Goal: Information Seeking & Learning: Learn about a topic

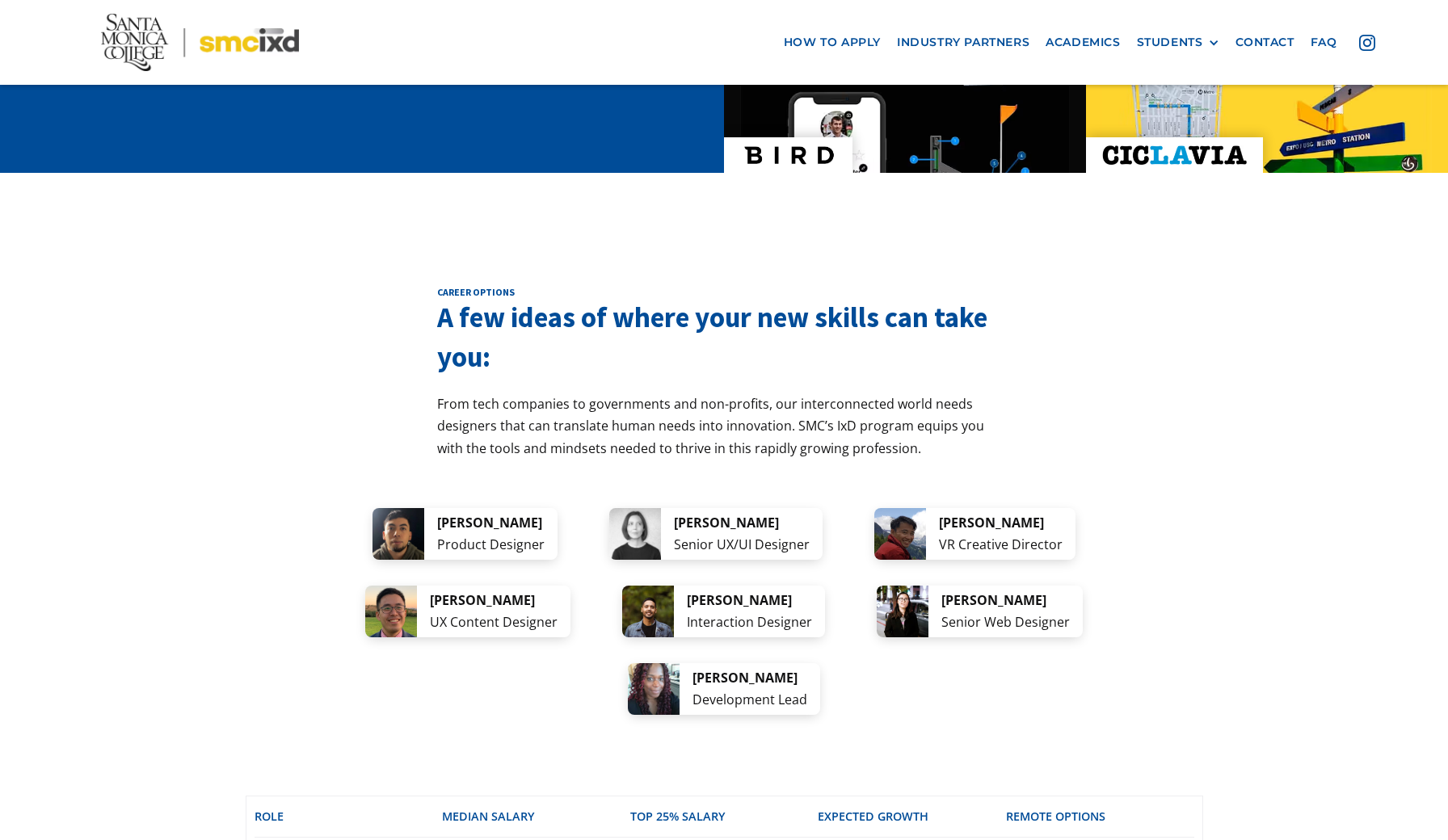
scroll to position [2821, 0]
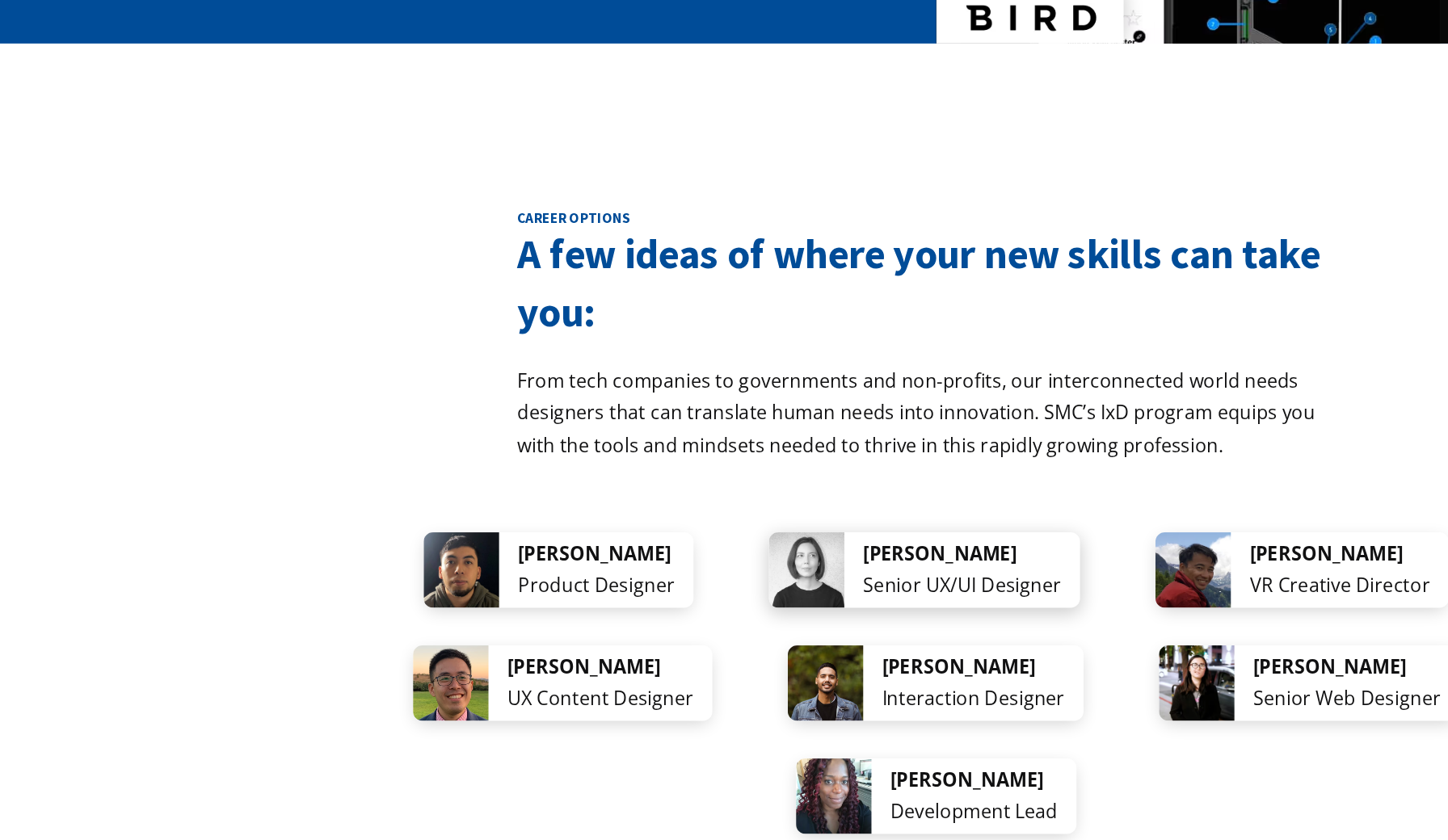
click at [700, 655] on div "Senior UX/UI Designer" at bounding box center [741, 665] width 135 height 21
click at [693, 633] on div "Jennifer Morehead" at bounding box center [741, 643] width 135 height 21
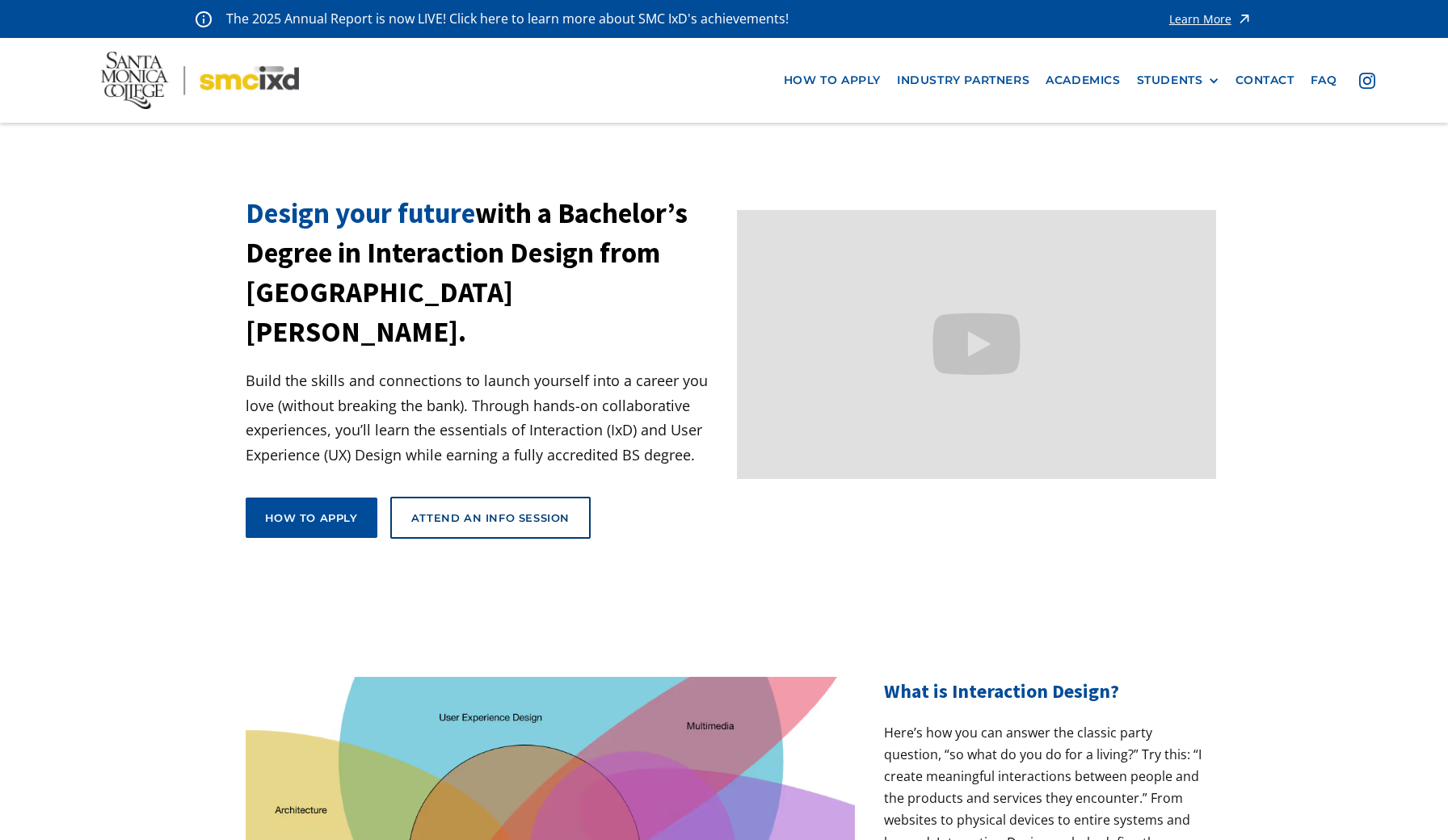
scroll to position [0, 0]
click at [1088, 70] on link "Academics" at bounding box center [1082, 80] width 91 height 30
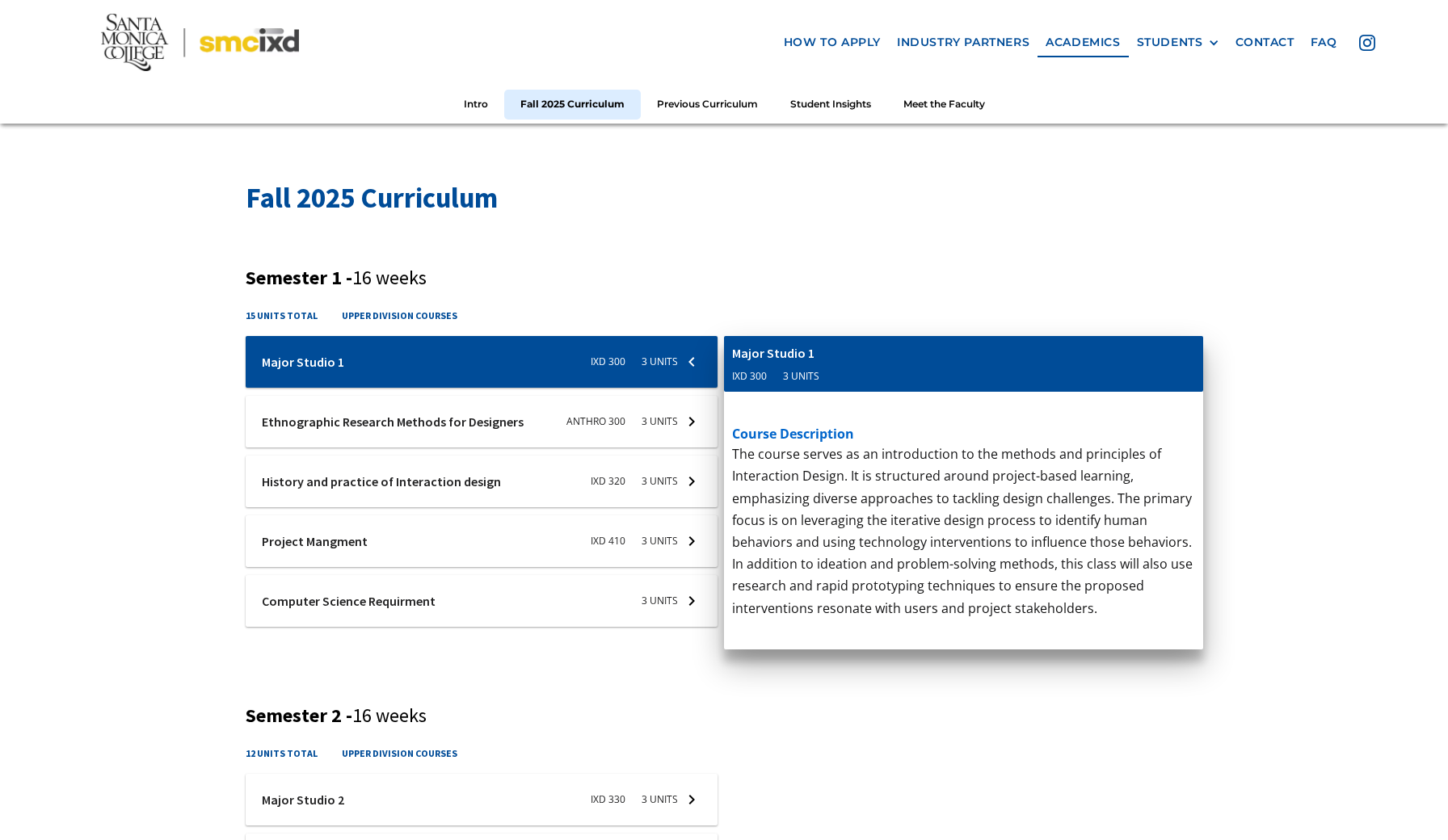
scroll to position [392, 0]
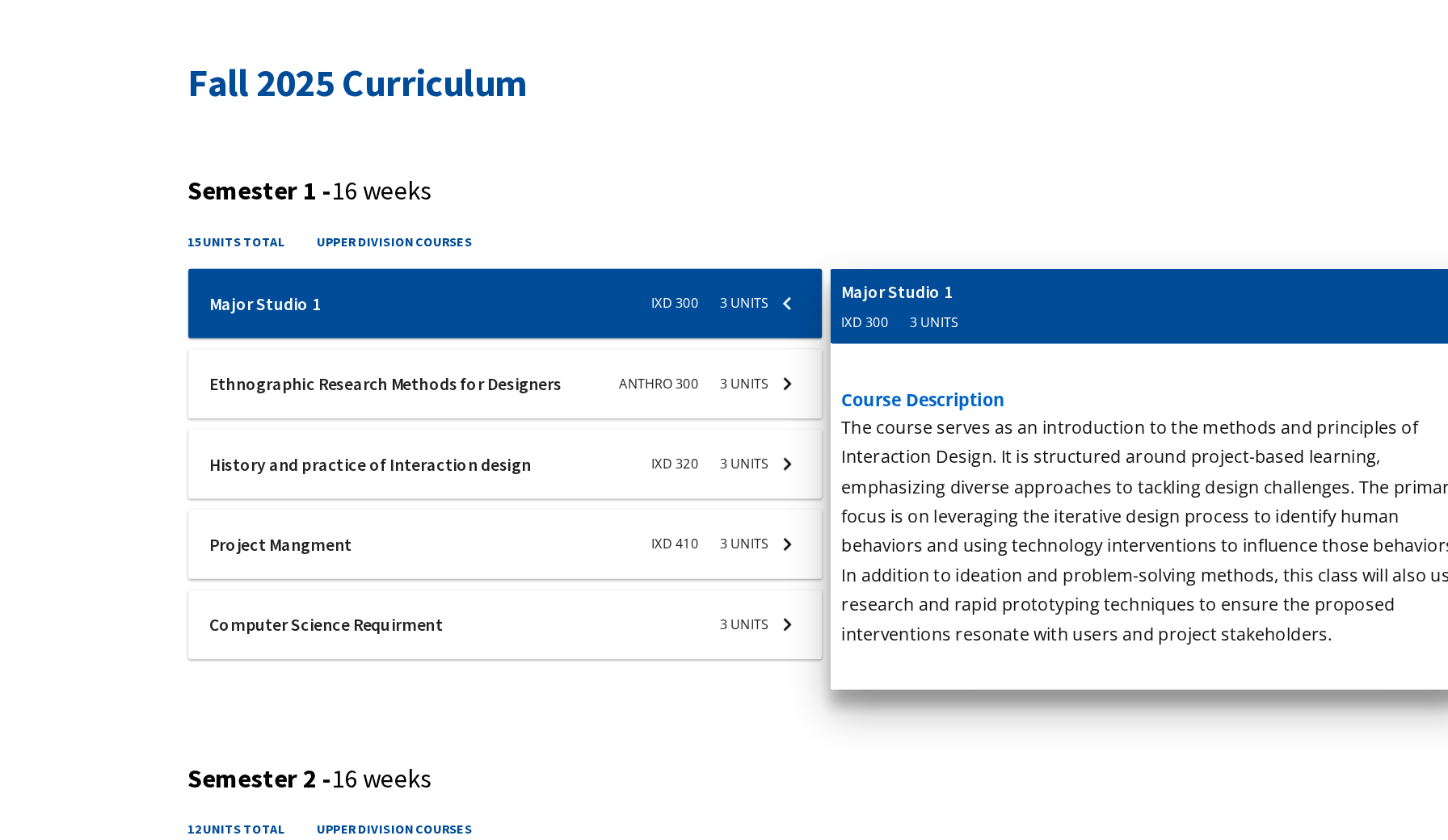
click at [587, 653] on div at bounding box center [482, 679] width 472 height 51
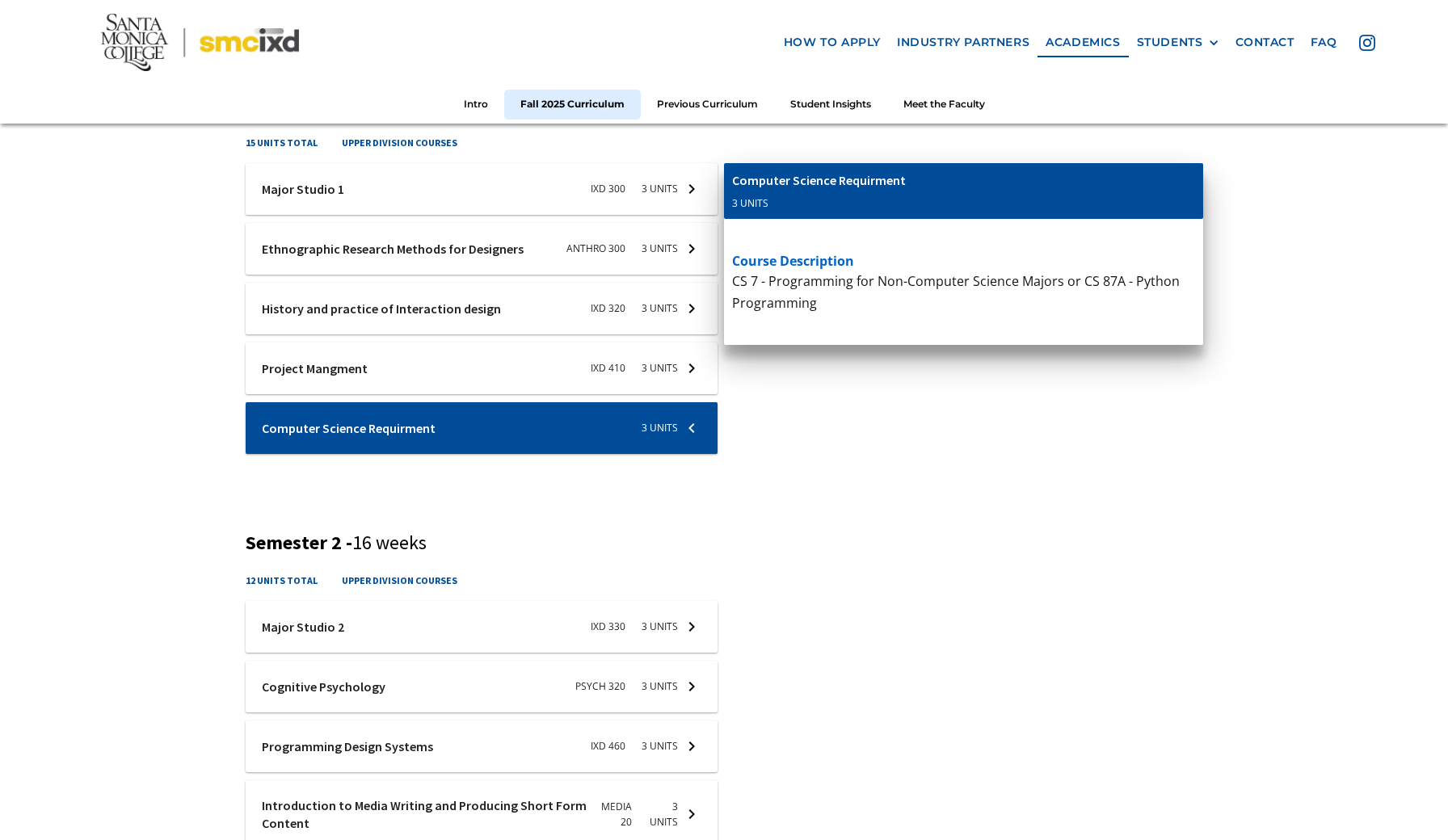
scroll to position [581, 0]
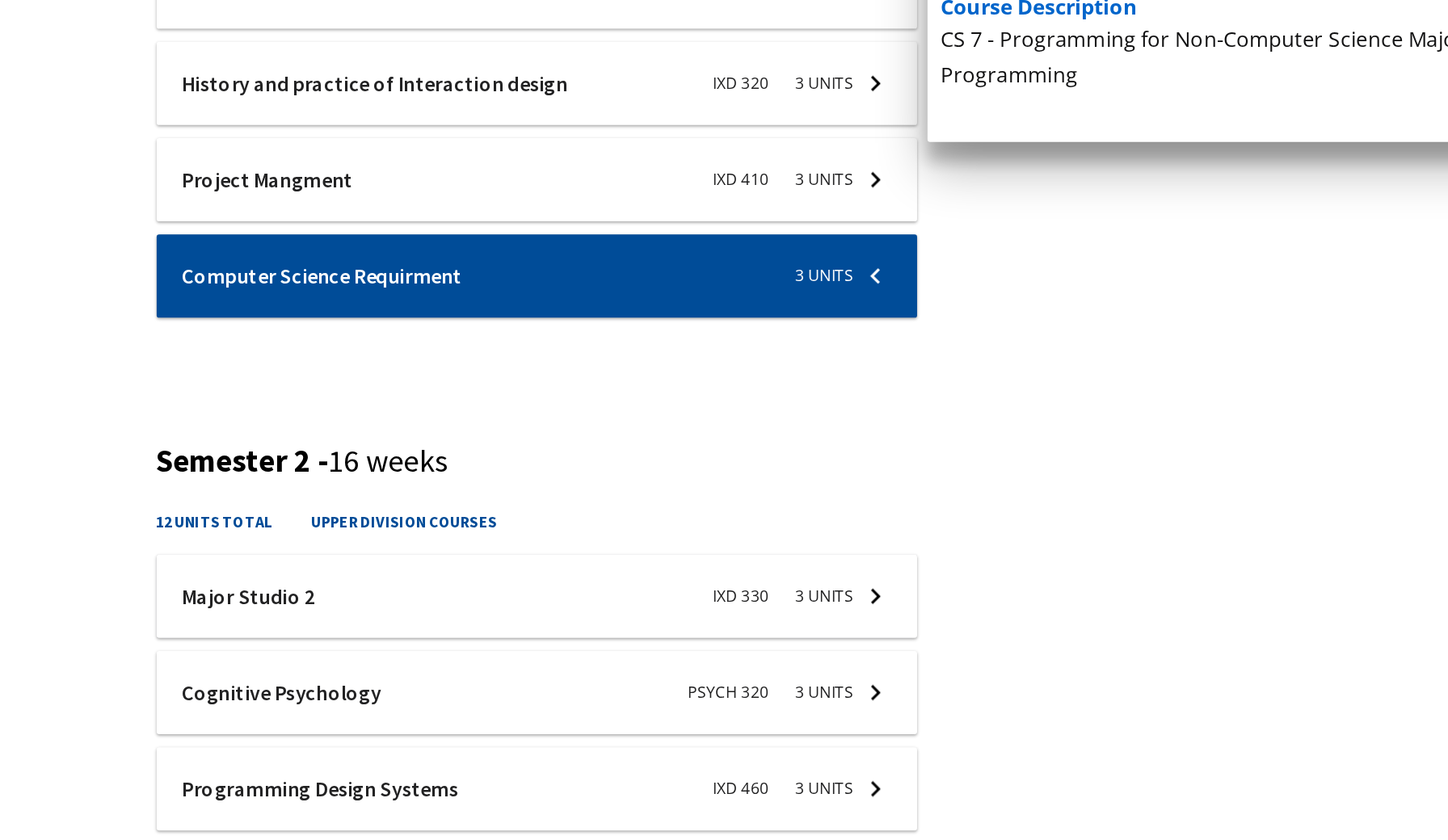
click at [246, 663] on div at bounding box center [482, 688] width 472 height 51
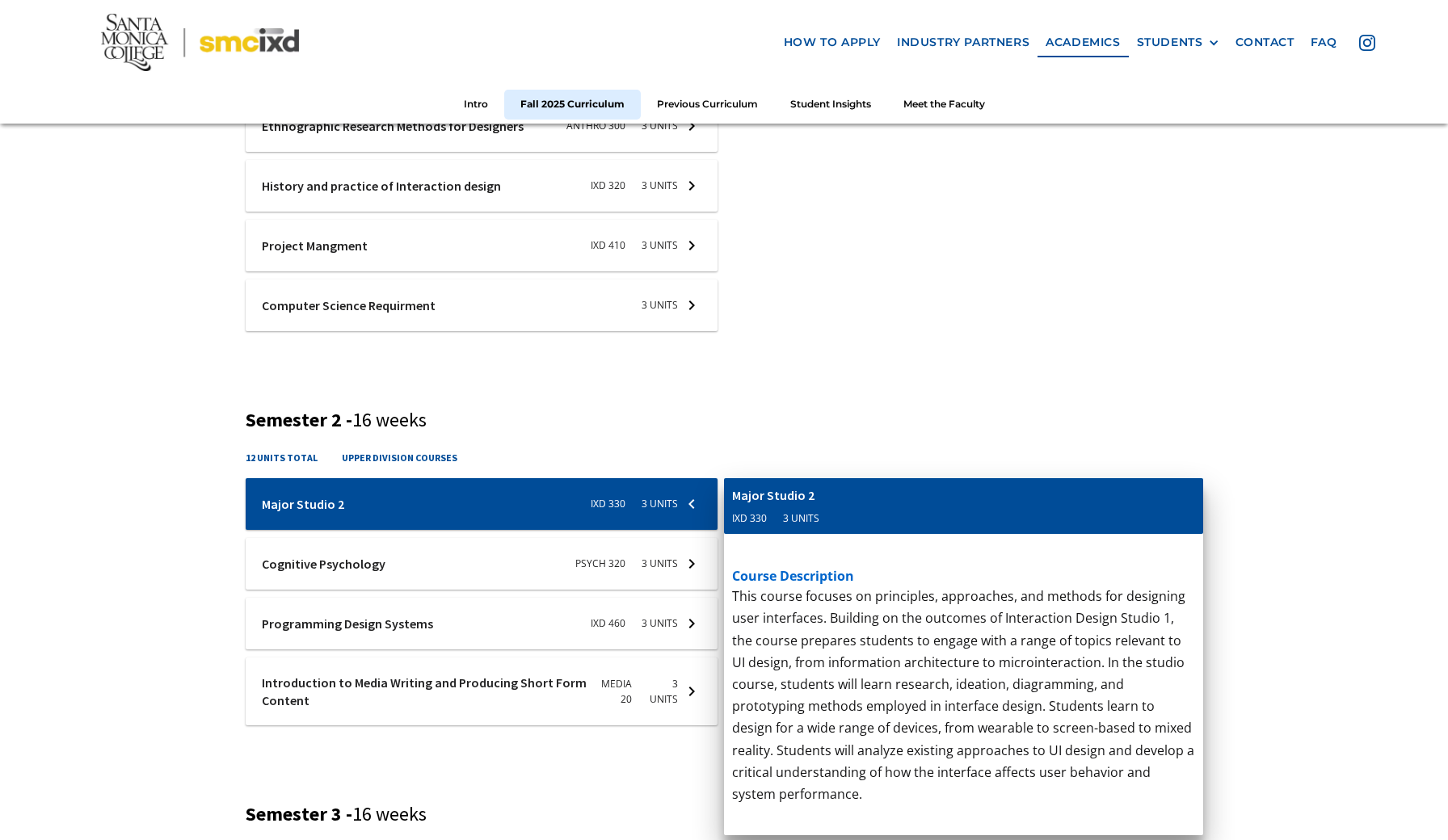
scroll to position [879, 0]
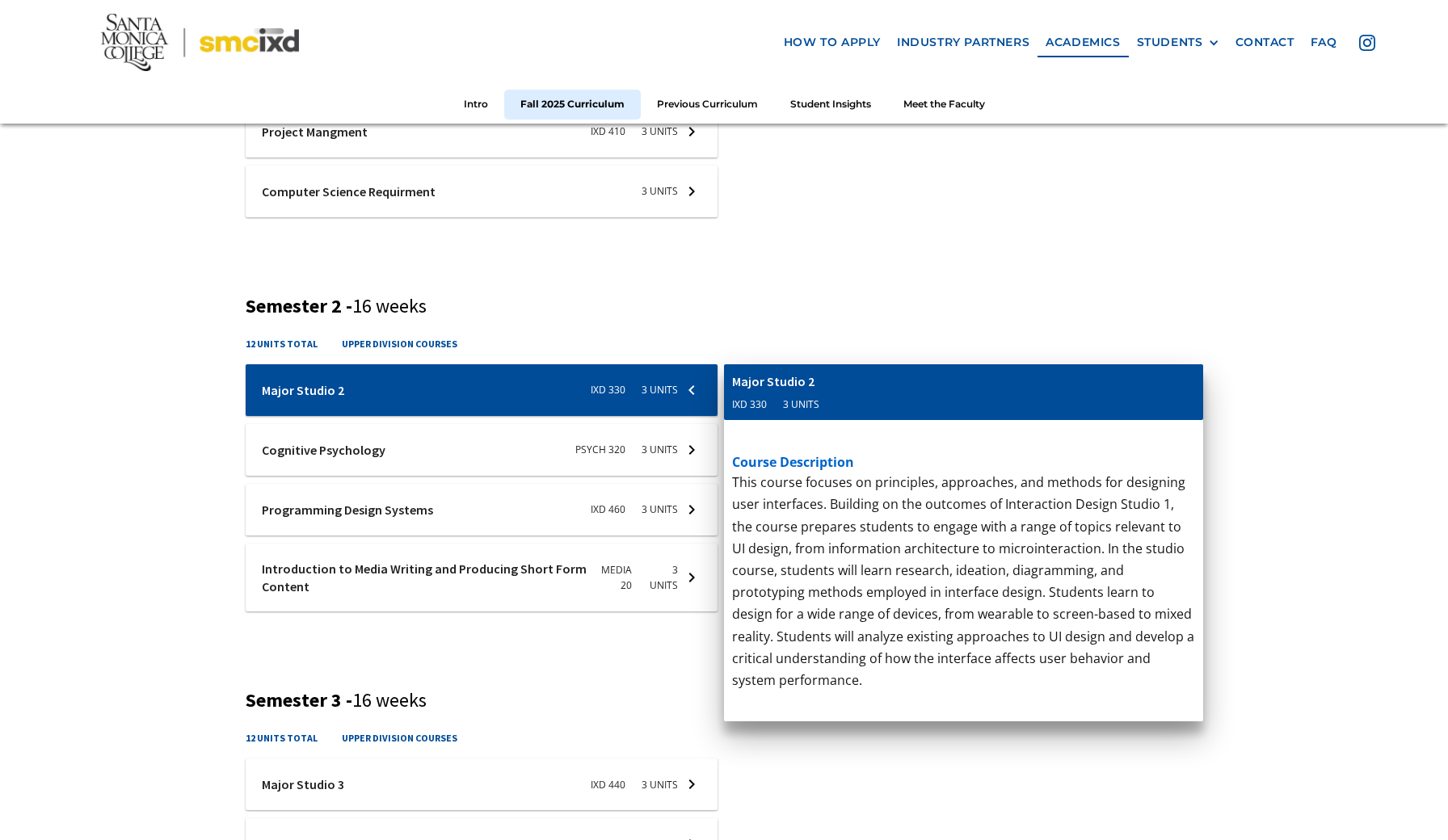
click at [672, 441] on div at bounding box center [482, 449] width 472 height 51
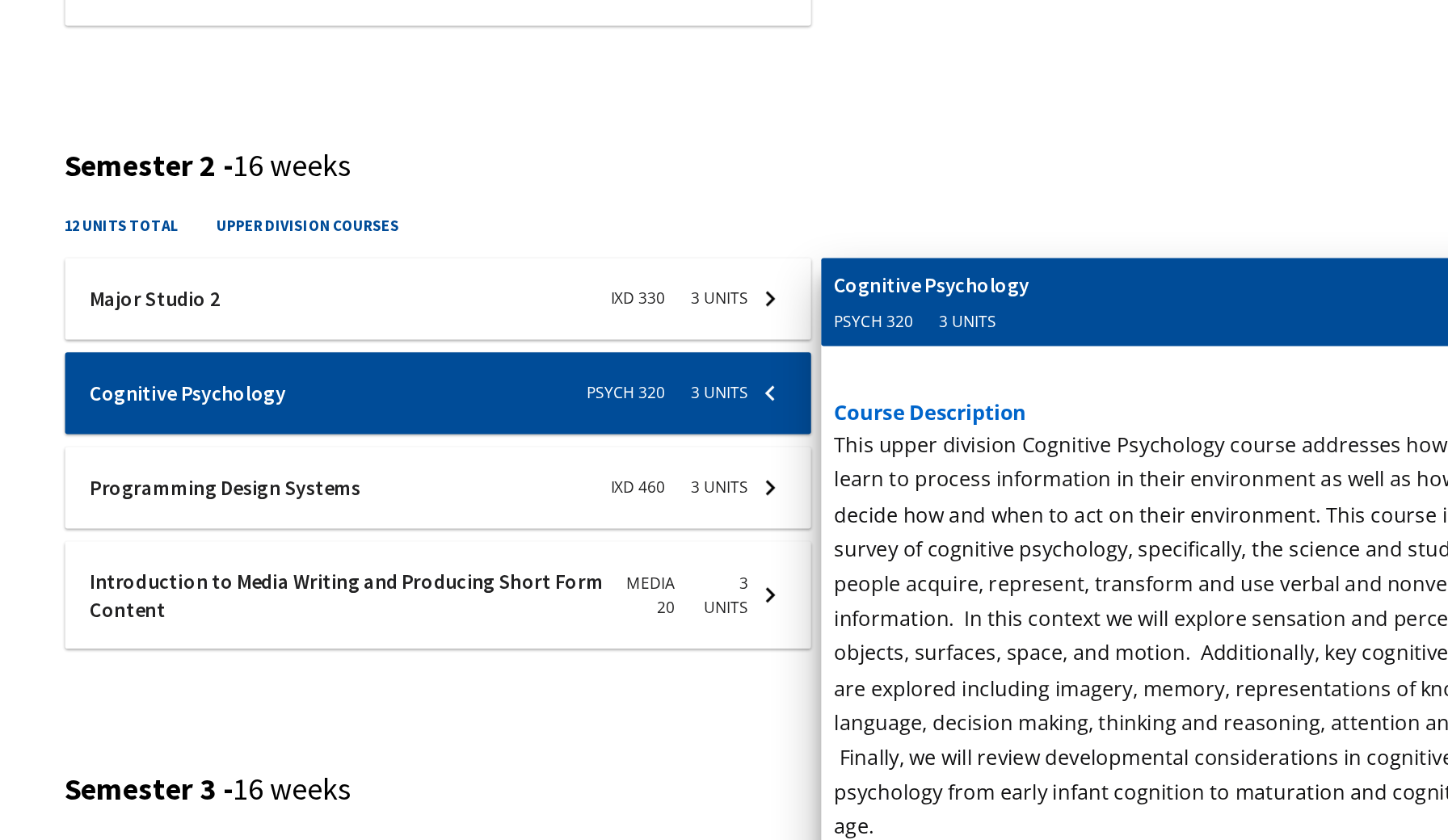
scroll to position [962, 0]
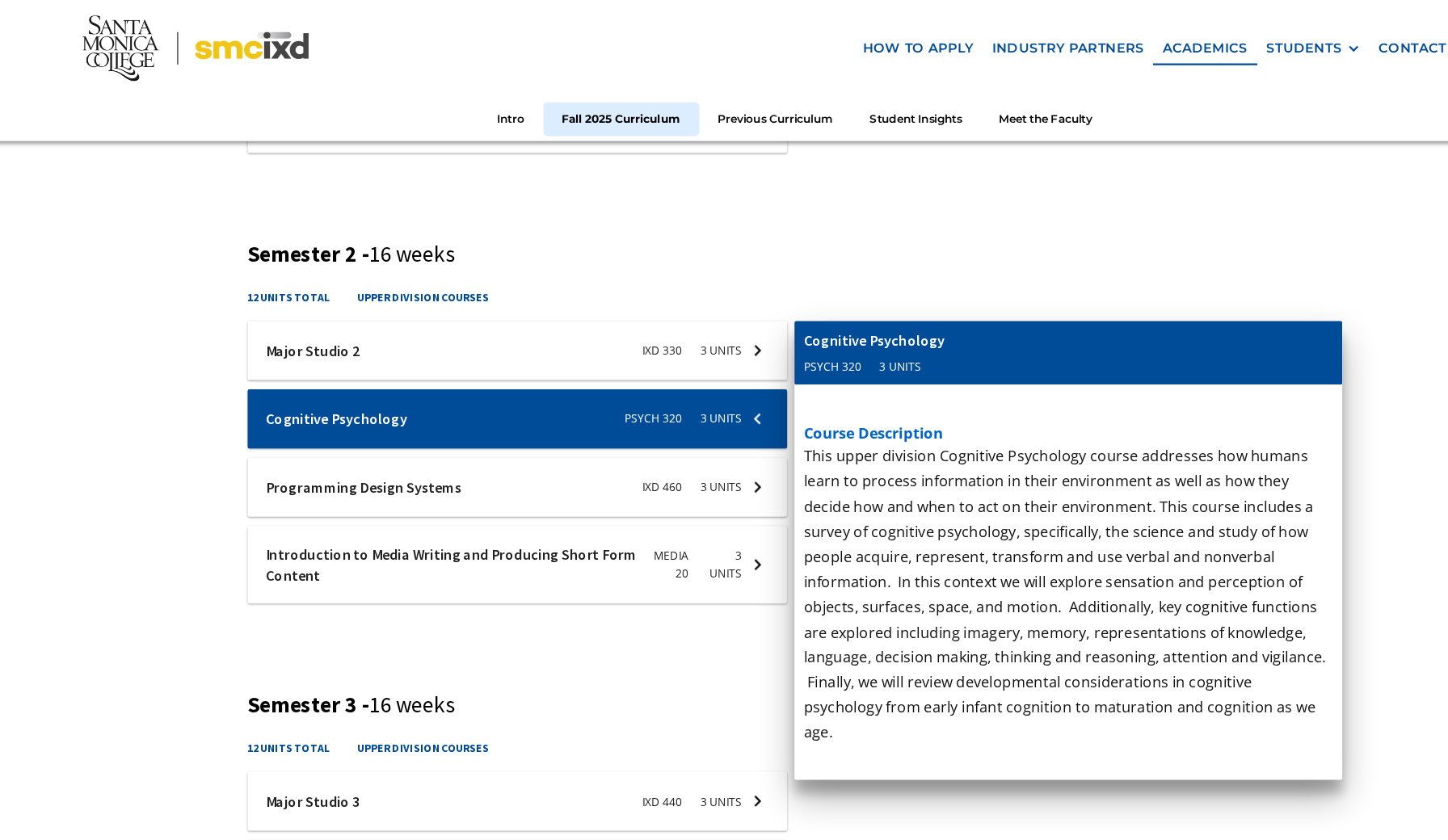
click at [674, 423] on div at bounding box center [482, 426] width 472 height 51
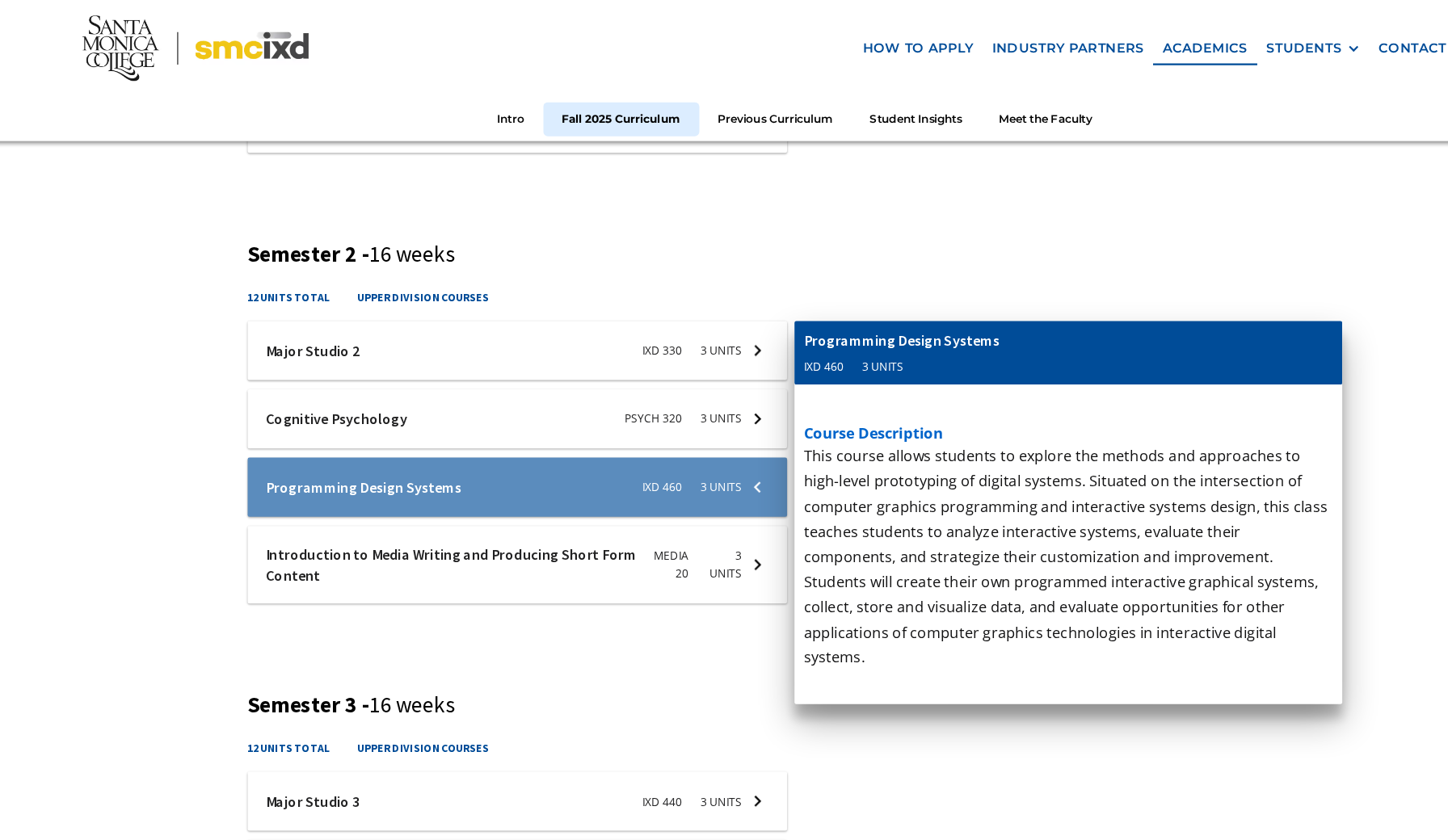
click at [654, 424] on div at bounding box center [482, 426] width 472 height 51
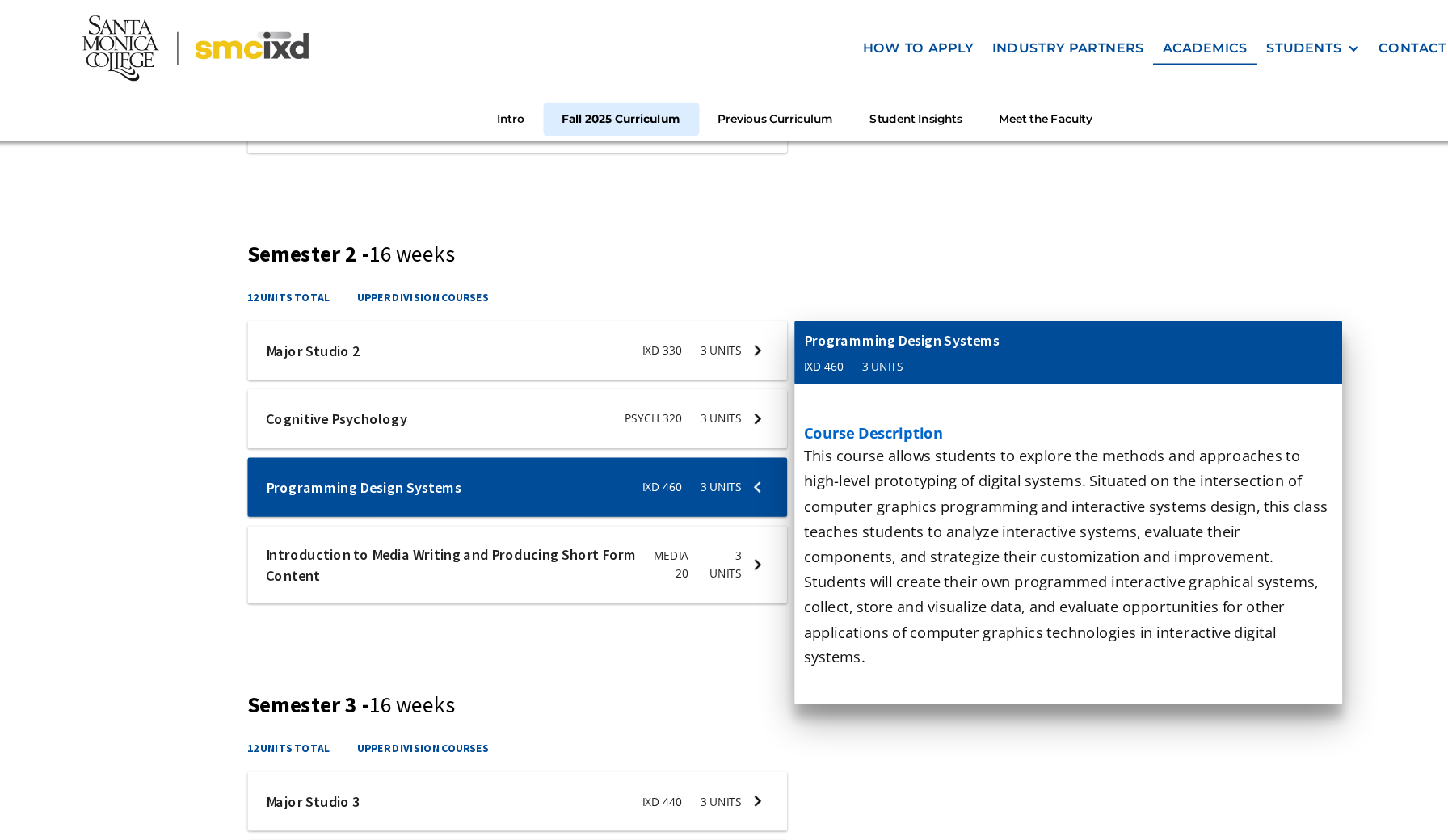
click at [656, 488] on div at bounding box center [482, 495] width 472 height 69
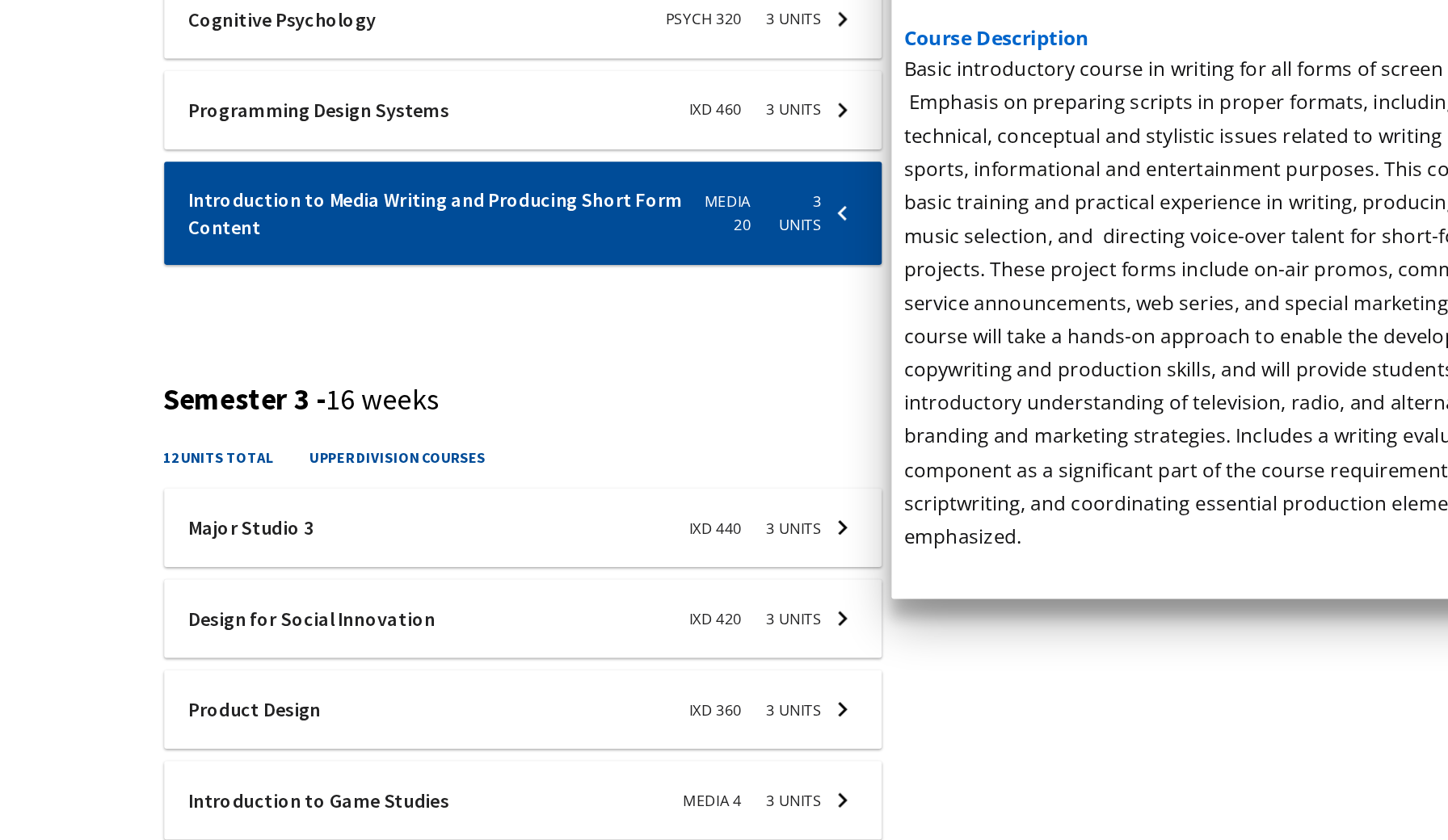
scroll to position [1030, 0]
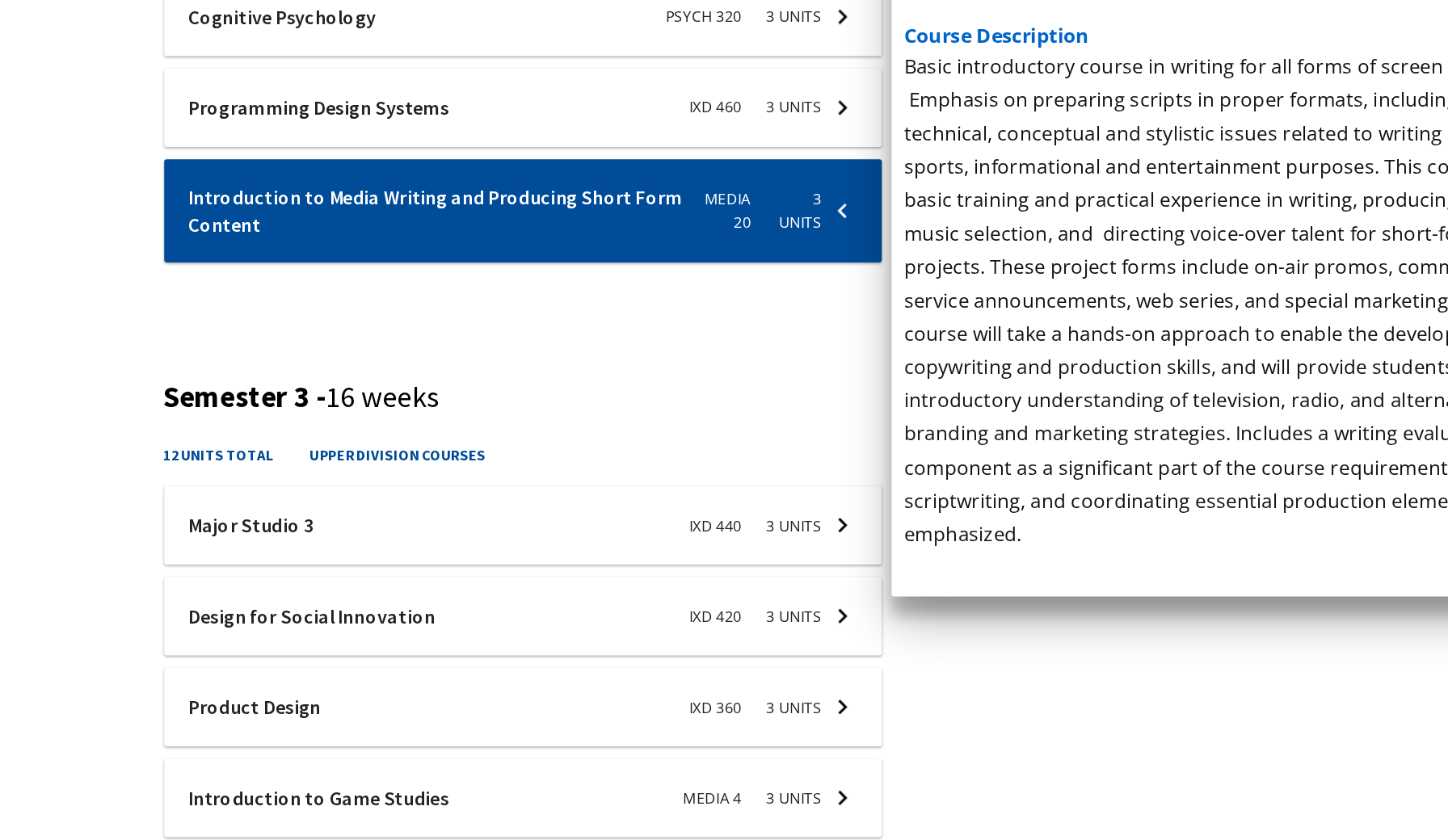
click at [321, 608] on div at bounding box center [482, 633] width 472 height 51
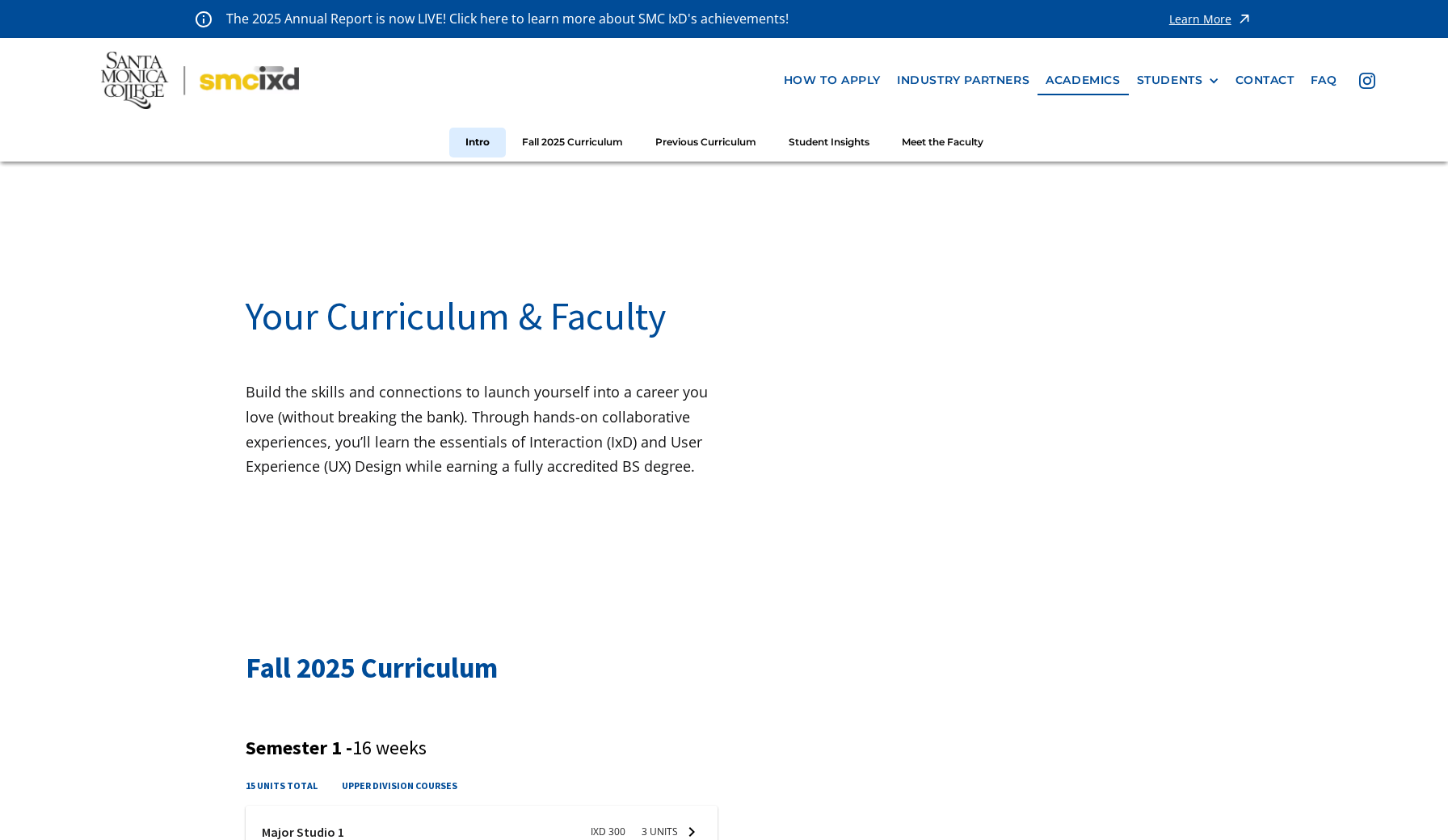
scroll to position [108, 0]
